Goal: Find specific page/section: Find specific page/section

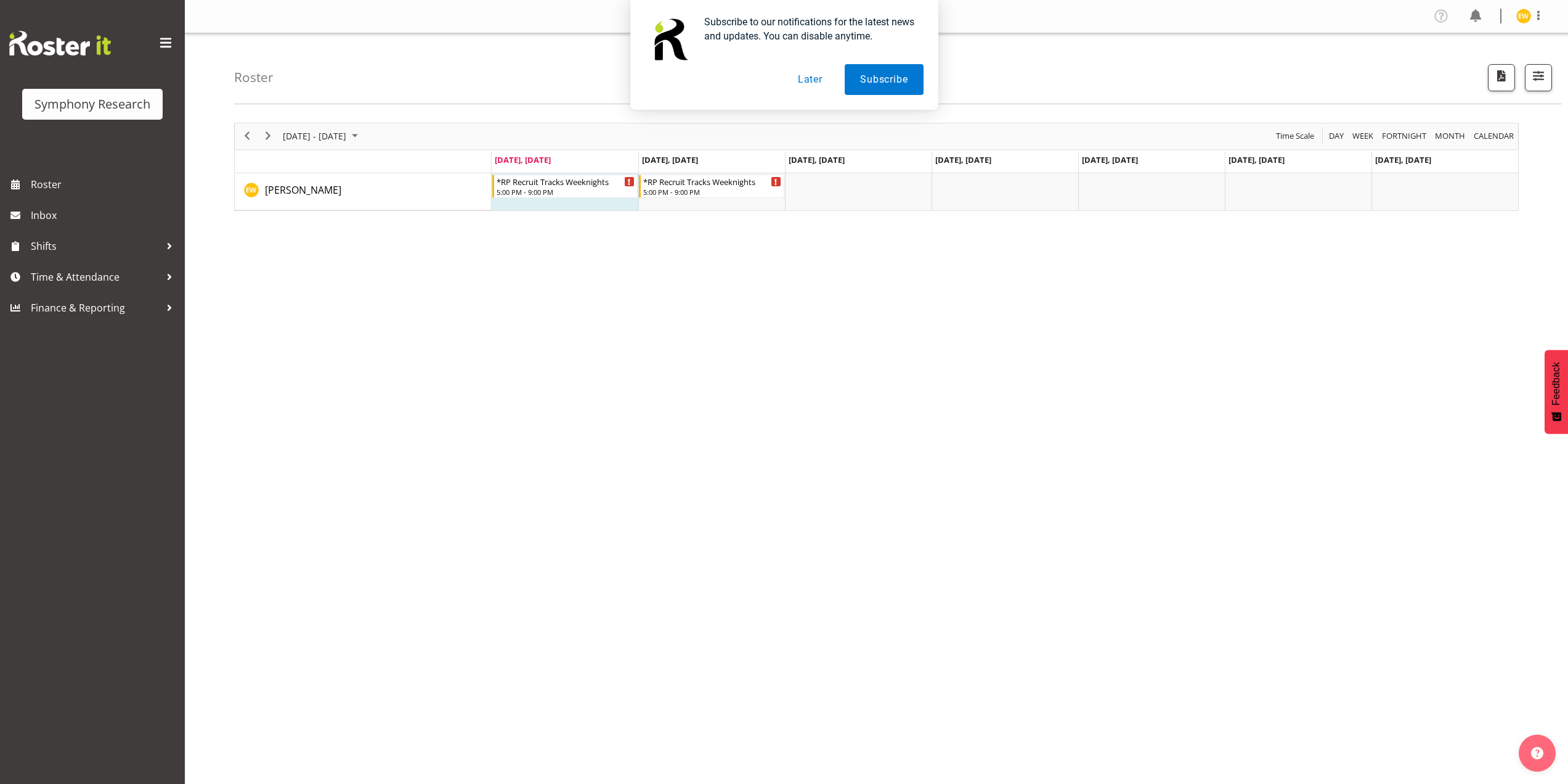
click at [812, 78] on button "Later" at bounding box center [810, 79] width 55 height 31
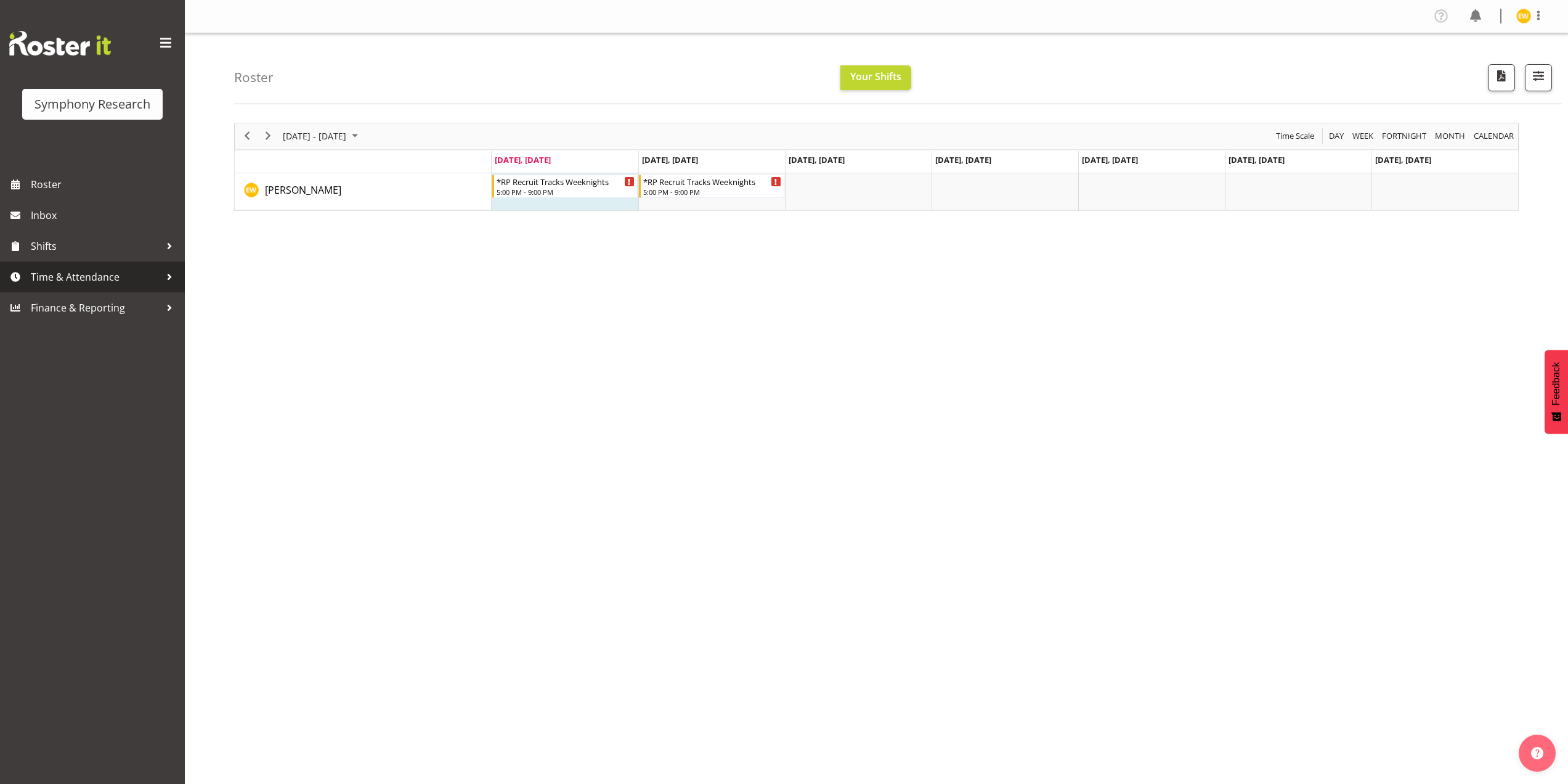
click at [47, 283] on span "Time & Attendance" at bounding box center [96, 277] width 130 height 19
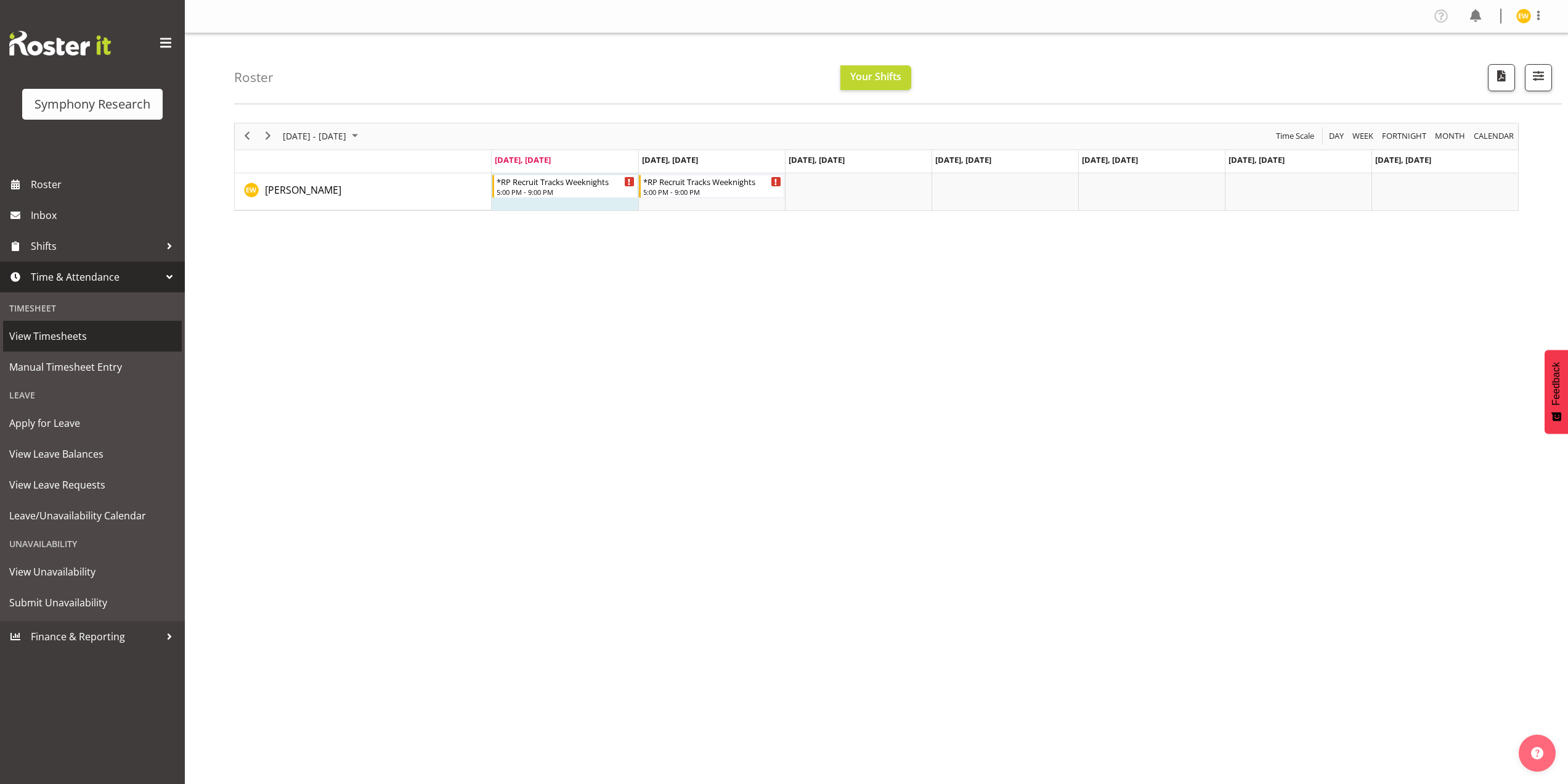
click at [46, 335] on span "View Timesheets" at bounding box center [92, 337] width 166 height 19
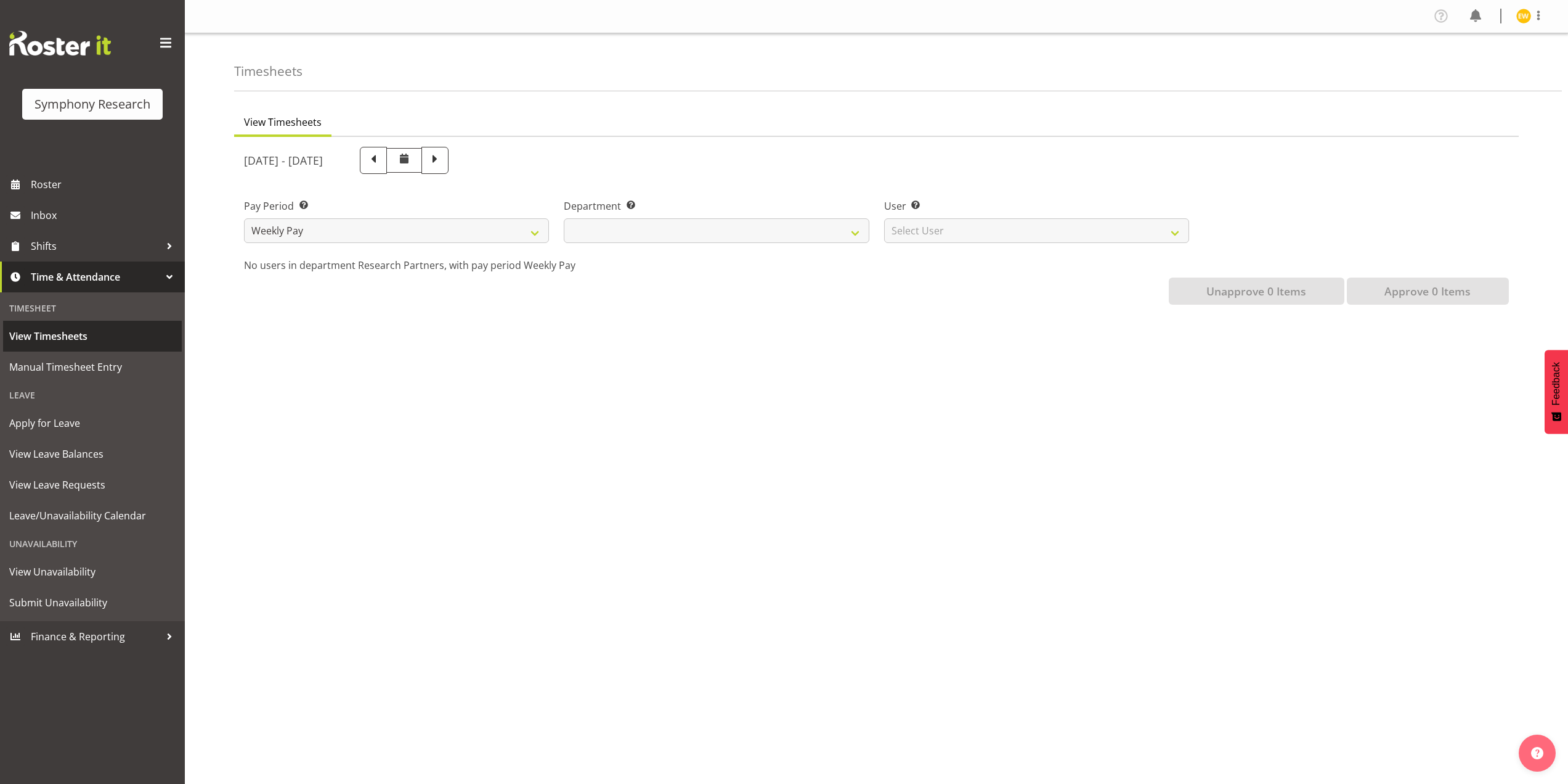
select select
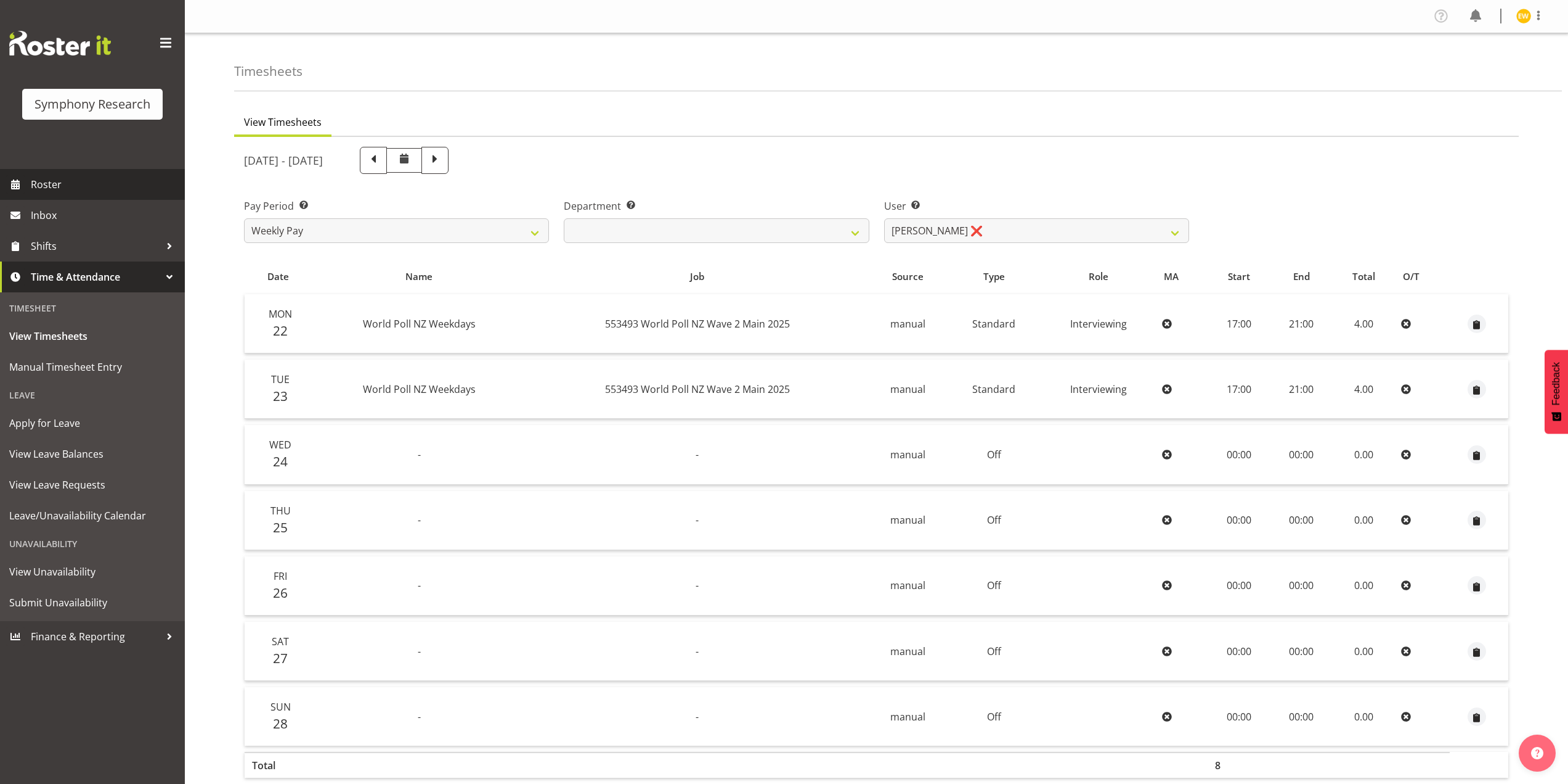
click at [54, 177] on span "Roster" at bounding box center [104, 184] width 147 height 19
